Goal: Task Accomplishment & Management: Manage account settings

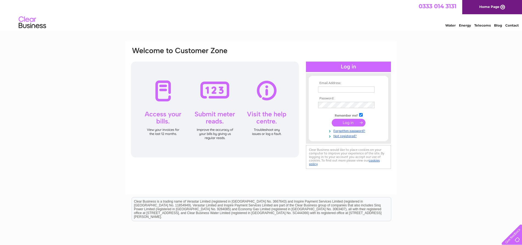
type input "[PERSON_NAME][EMAIL_ADDRESS][DOMAIN_NAME]"
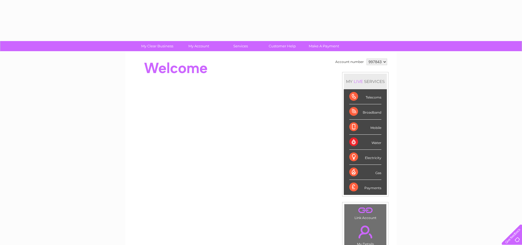
click at [352, 124] on div "Mobile" at bounding box center [365, 127] width 32 height 15
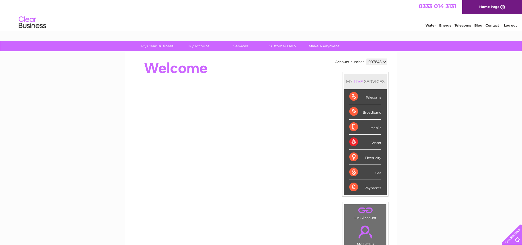
click at [375, 158] on div "Electricity" at bounding box center [365, 157] width 32 height 15
click at [356, 157] on div "Electricity" at bounding box center [365, 157] width 32 height 15
click at [357, 141] on div "Water" at bounding box center [365, 142] width 32 height 15
click at [381, 144] on div "Water" at bounding box center [365, 142] width 32 height 15
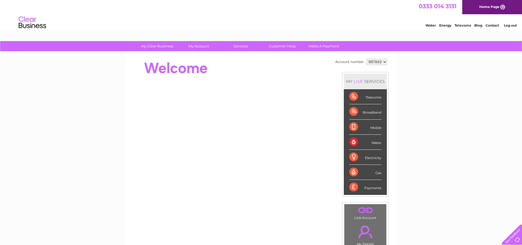
click at [379, 143] on div "Water" at bounding box center [365, 142] width 32 height 15
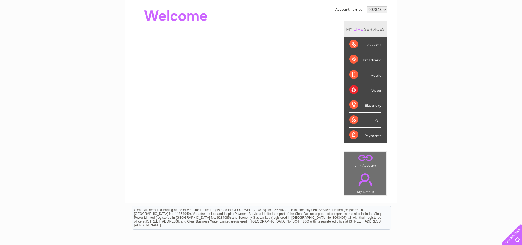
scroll to position [52, 0]
click at [376, 107] on div "Electricity" at bounding box center [365, 105] width 32 height 15
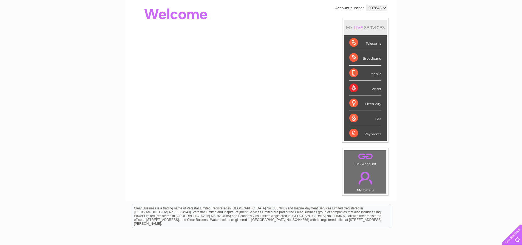
click at [353, 105] on div "Electricity" at bounding box center [365, 103] width 32 height 15
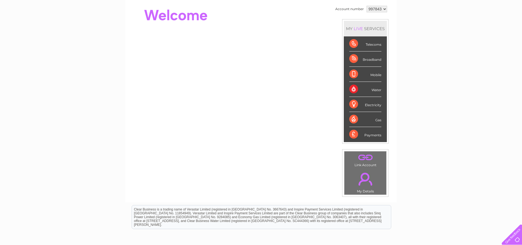
click at [356, 104] on div "Electricity" at bounding box center [365, 104] width 32 height 15
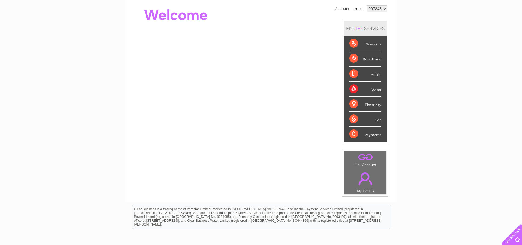
click at [356, 104] on div "Electricity" at bounding box center [365, 104] width 32 height 15
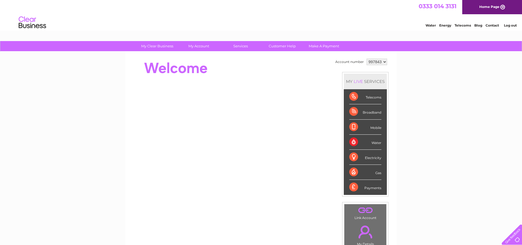
scroll to position [0, 0]
click at [354, 186] on div "Payments" at bounding box center [365, 187] width 32 height 15
drag, startPoint x: 354, startPoint y: 186, endPoint x: 365, endPoint y: 187, distance: 11.0
click at [355, 186] on div "Payments" at bounding box center [365, 187] width 32 height 15
click at [372, 186] on div "Payments" at bounding box center [365, 187] width 32 height 15
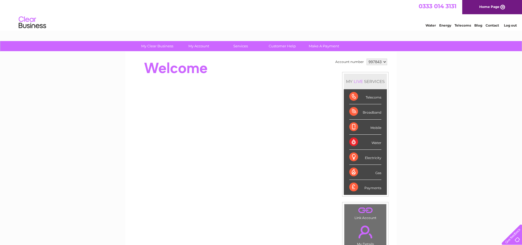
click at [372, 187] on div "Payments" at bounding box center [365, 187] width 32 height 15
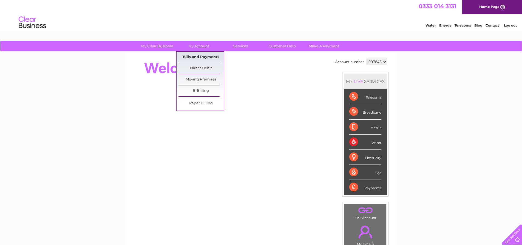
click at [202, 56] on link "Bills and Payments" at bounding box center [200, 57] width 45 height 11
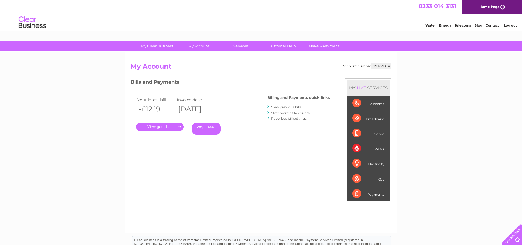
click at [160, 126] on link "." at bounding box center [160, 127] width 48 height 8
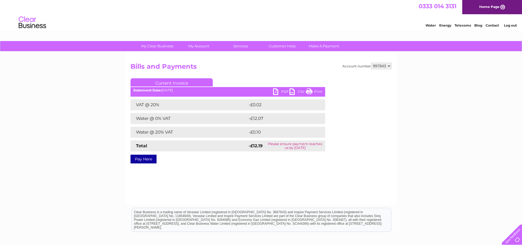
click at [315, 92] on link "Print" at bounding box center [314, 93] width 16 height 8
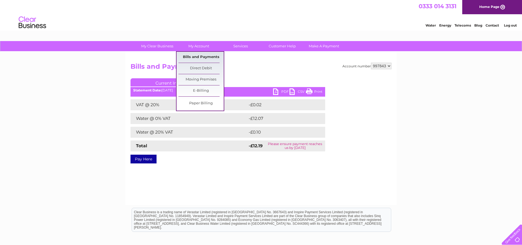
click at [194, 57] on link "Bills and Payments" at bounding box center [200, 57] width 45 height 11
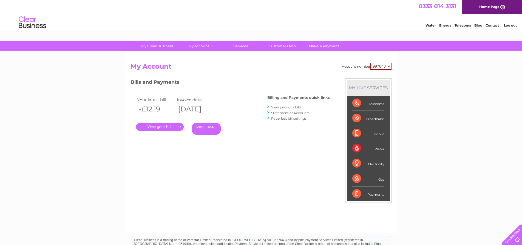
click at [287, 108] on link "View previous bills" at bounding box center [286, 107] width 30 height 4
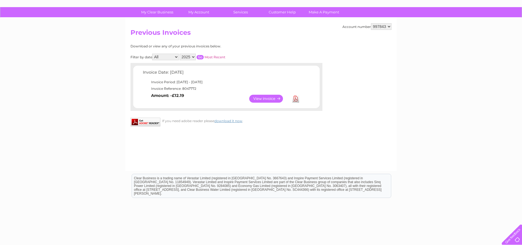
scroll to position [34, 0]
click at [204, 55] on input "button" at bounding box center [200, 57] width 7 height 4
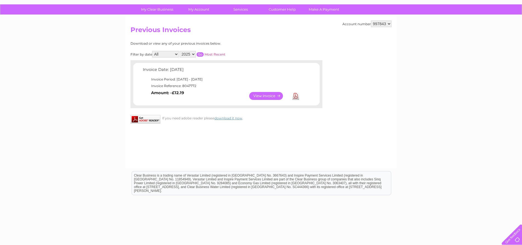
click at [276, 94] on link "View" at bounding box center [269, 96] width 40 height 8
click at [296, 94] on link "Download" at bounding box center [295, 96] width 7 height 8
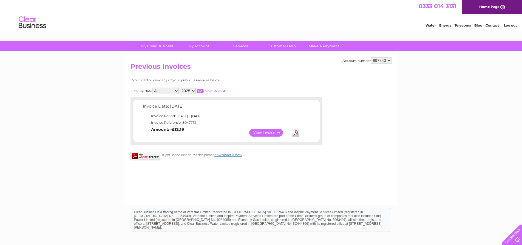
scroll to position [0, 0]
